Goal: Task Accomplishment & Management: Manage account settings

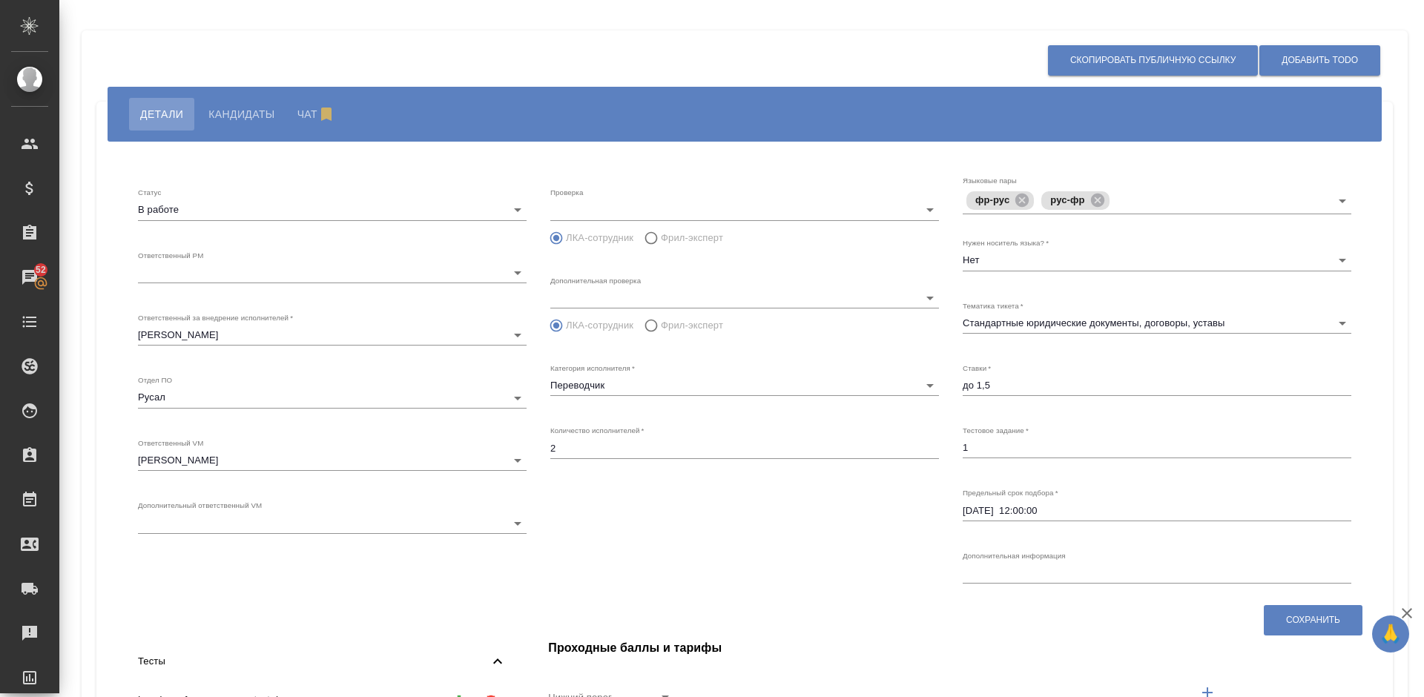
scroll to position [89, 0]
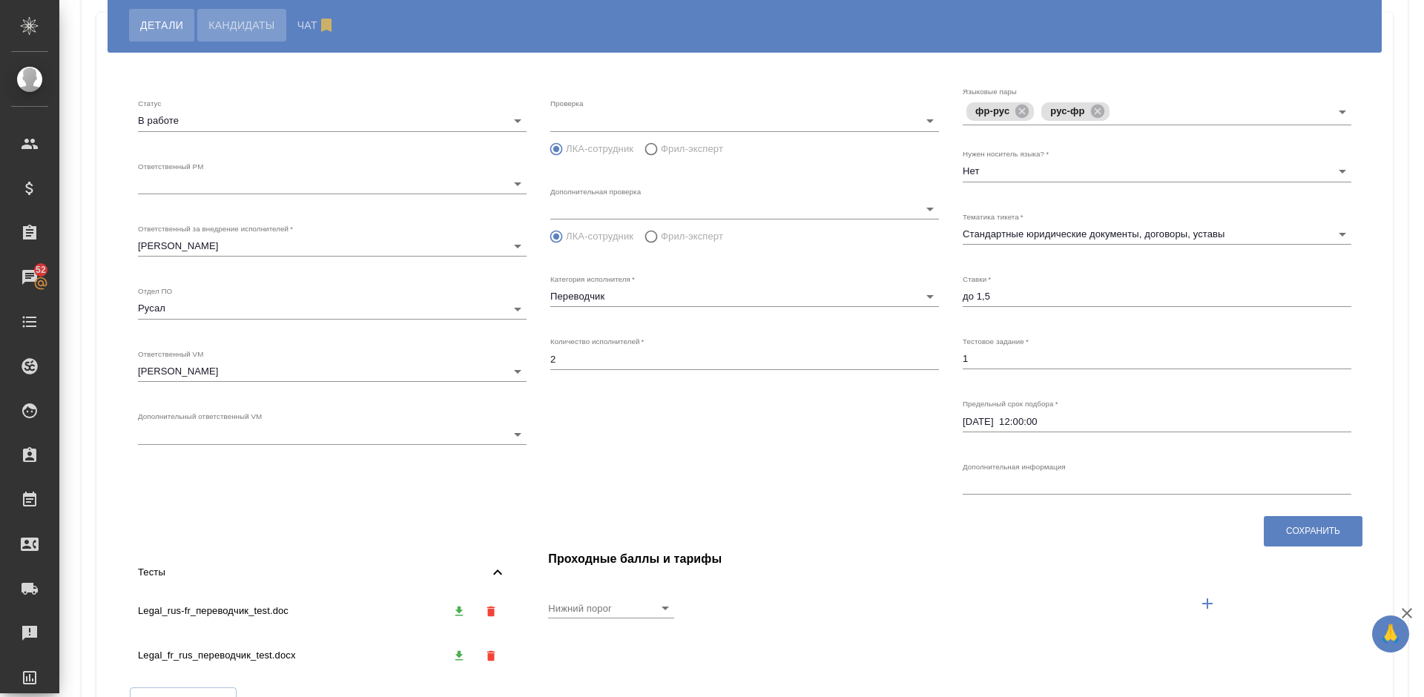
click at [263, 20] on span "Кандидаты" at bounding box center [241, 25] width 66 height 18
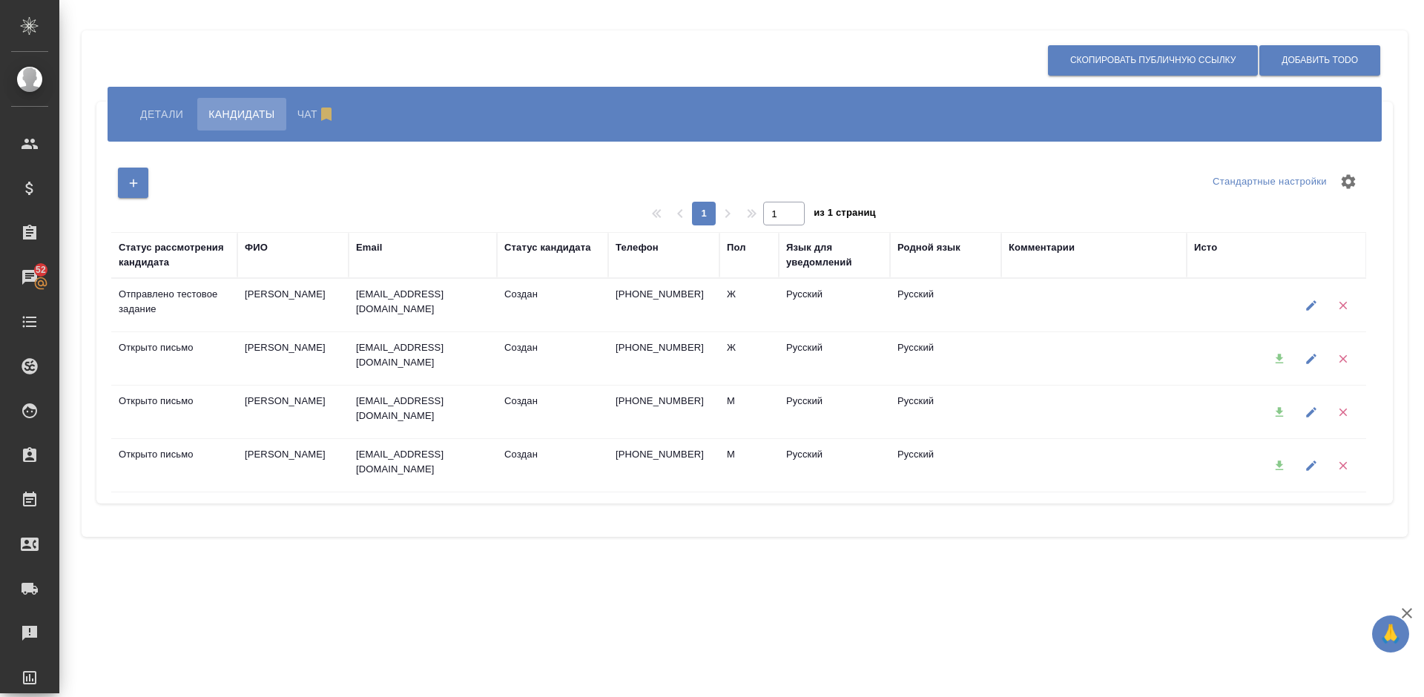
drag, startPoint x: 1417, startPoint y: 162, endPoint x: 1423, endPoint y: 44, distance: 118.8
click at [1423, 44] on div "Добавить ToDo Скопировать публичную ссылку Детали Кандидаты Чат Стандартные нас…" at bounding box center [741, 283] width 1365 height 567
click at [173, 121] on span "Детали" at bounding box center [161, 114] width 43 height 18
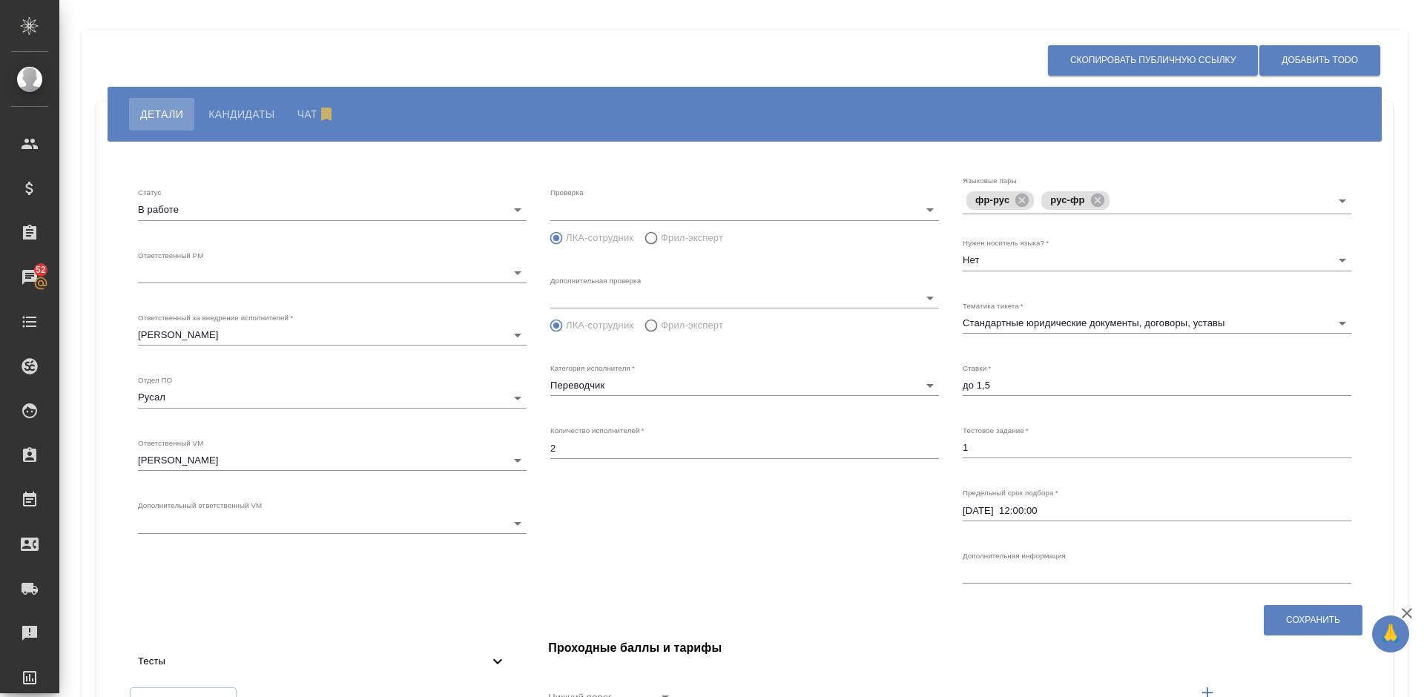
click at [966, 59] on div "Добавить ToDo Скопировать публичную ссылку" at bounding box center [738, 61] width 1285 height 38
drag, startPoint x: 1420, startPoint y: 168, endPoint x: 1418, endPoint y: 22, distance: 145.4
click at [1418, 22] on div at bounding box center [1418, 301] width 8 height 602
click at [256, 108] on span "Кандидаты" at bounding box center [241, 114] width 66 height 18
